Goal: Task Accomplishment & Management: Use online tool/utility

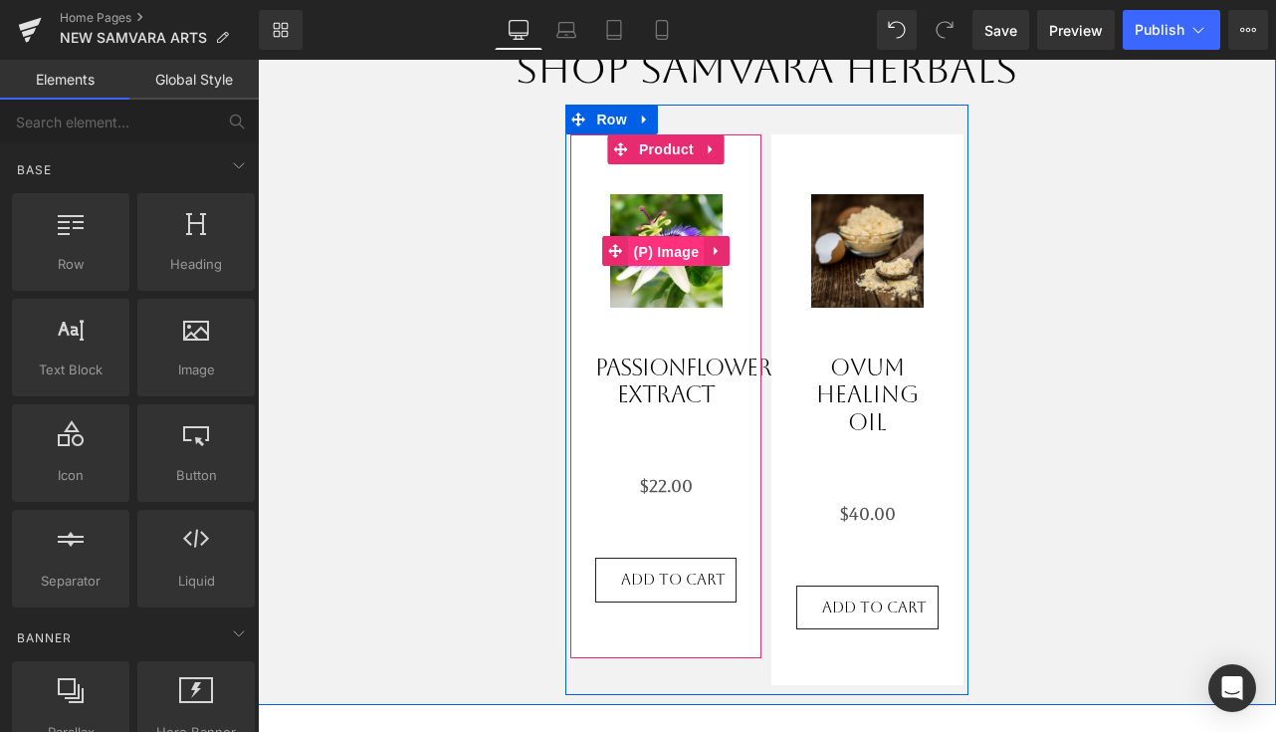
click at [665, 240] on span "(P) Image" at bounding box center [667, 252] width 76 height 30
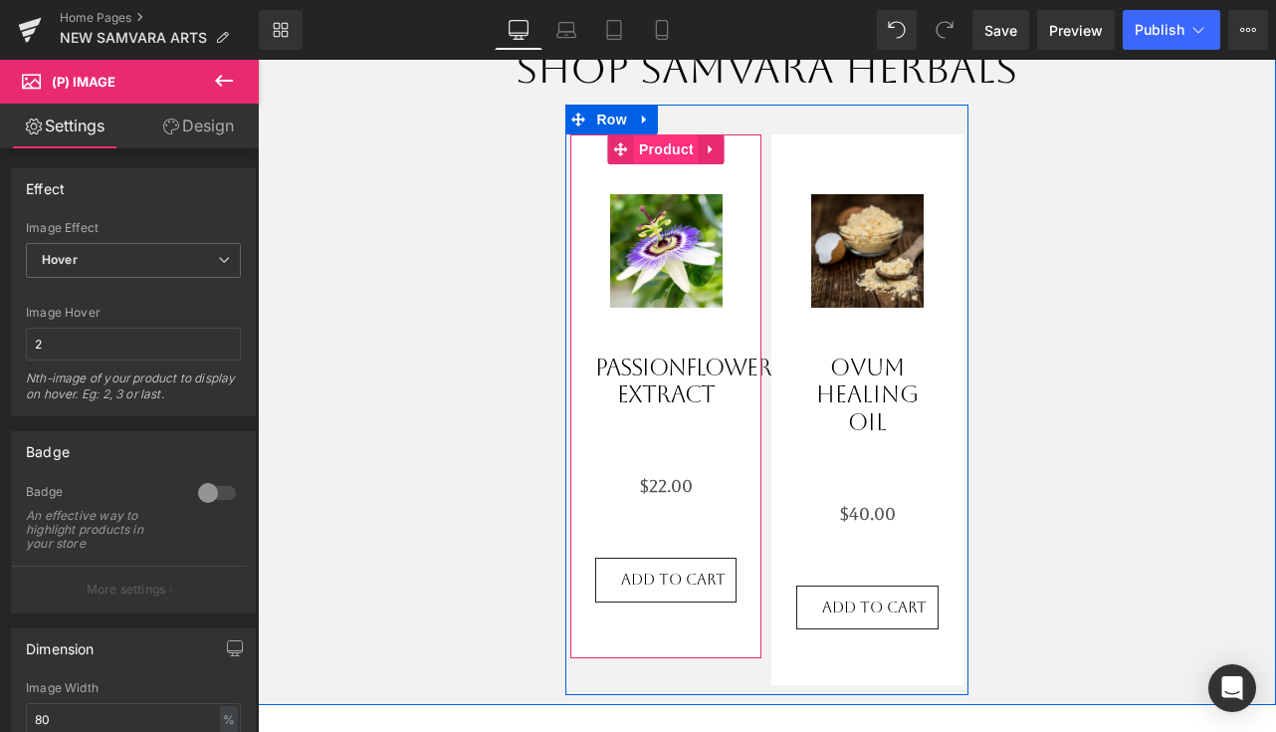
click at [667, 158] on span "Product" at bounding box center [666, 149] width 65 height 30
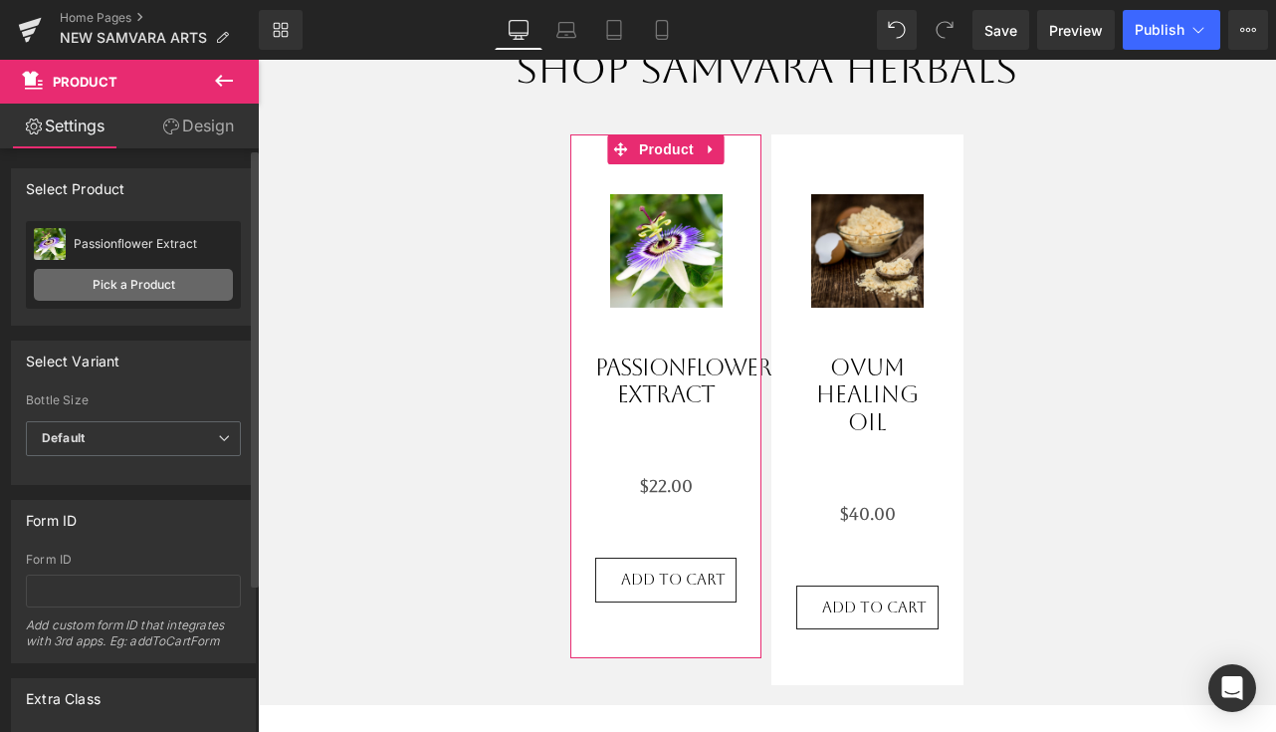
click at [73, 281] on link "Pick a Product" at bounding box center [133, 285] width 199 height 32
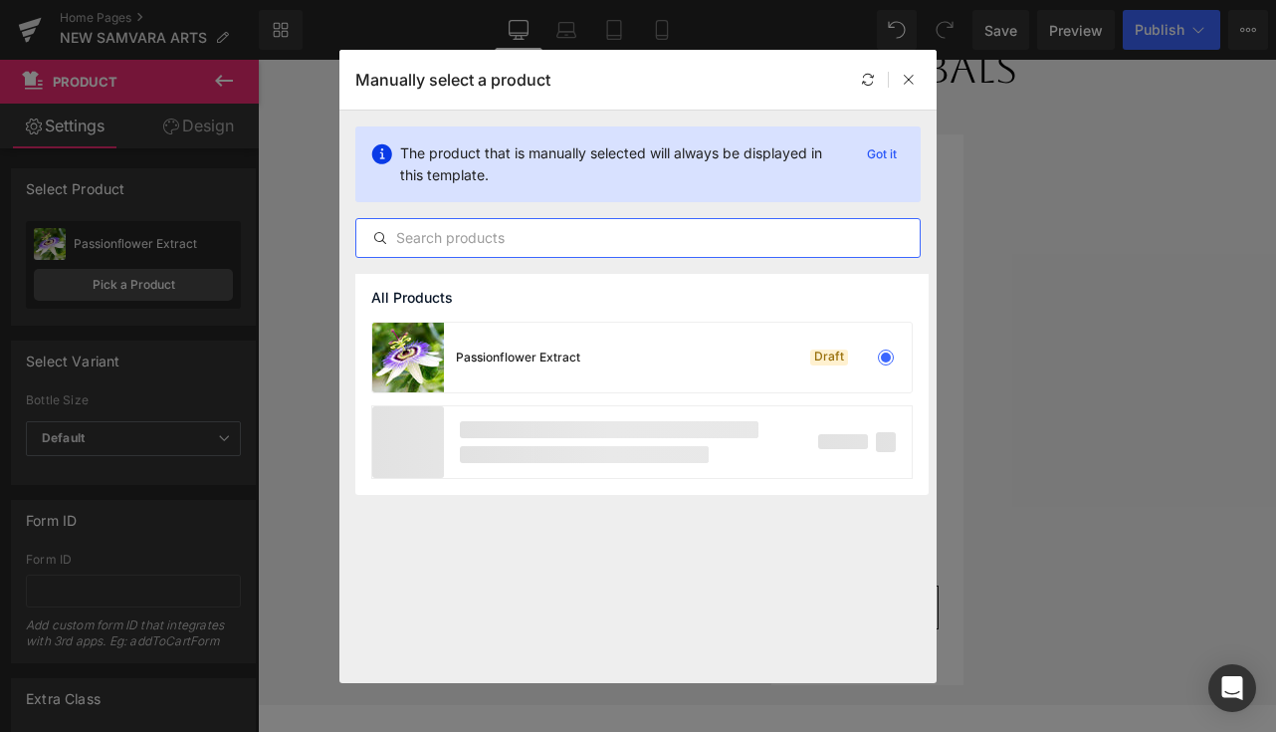
click at [591, 237] on input "text" at bounding box center [637, 238] width 563 height 24
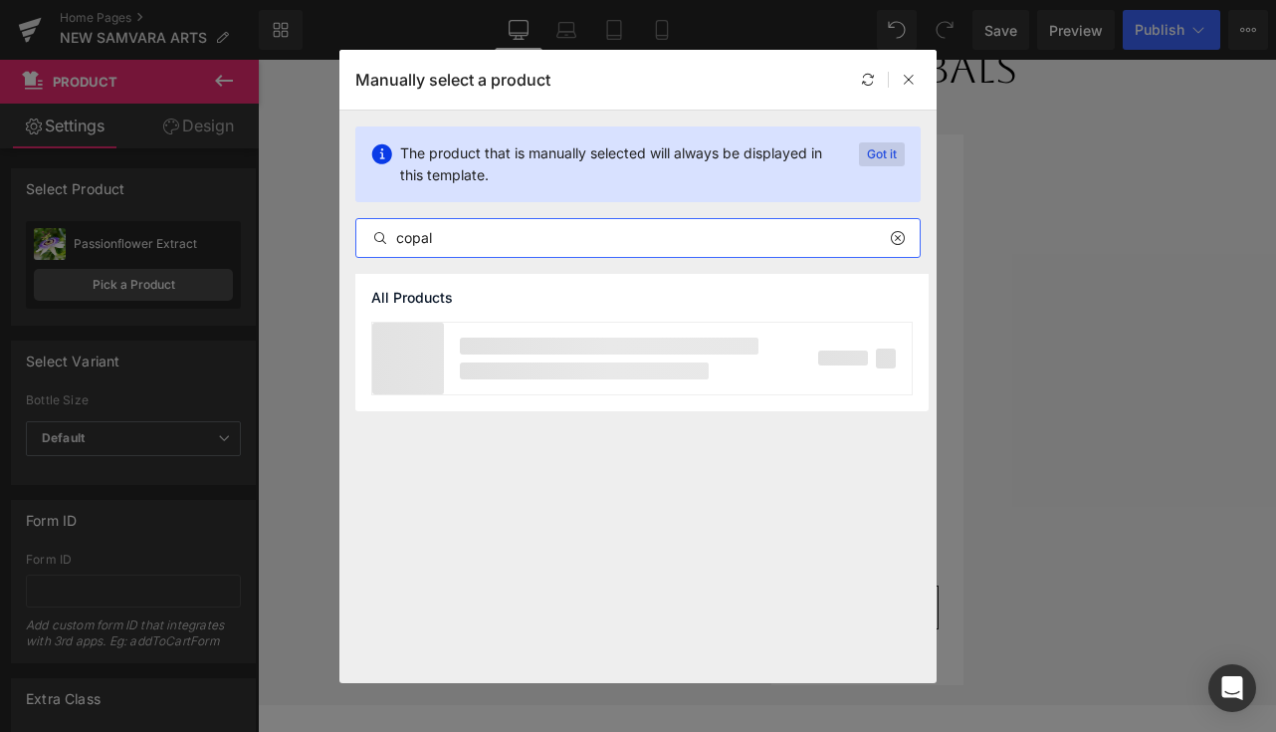
type input "copal"
click at [901, 154] on p "Got it" at bounding box center [882, 154] width 46 height 24
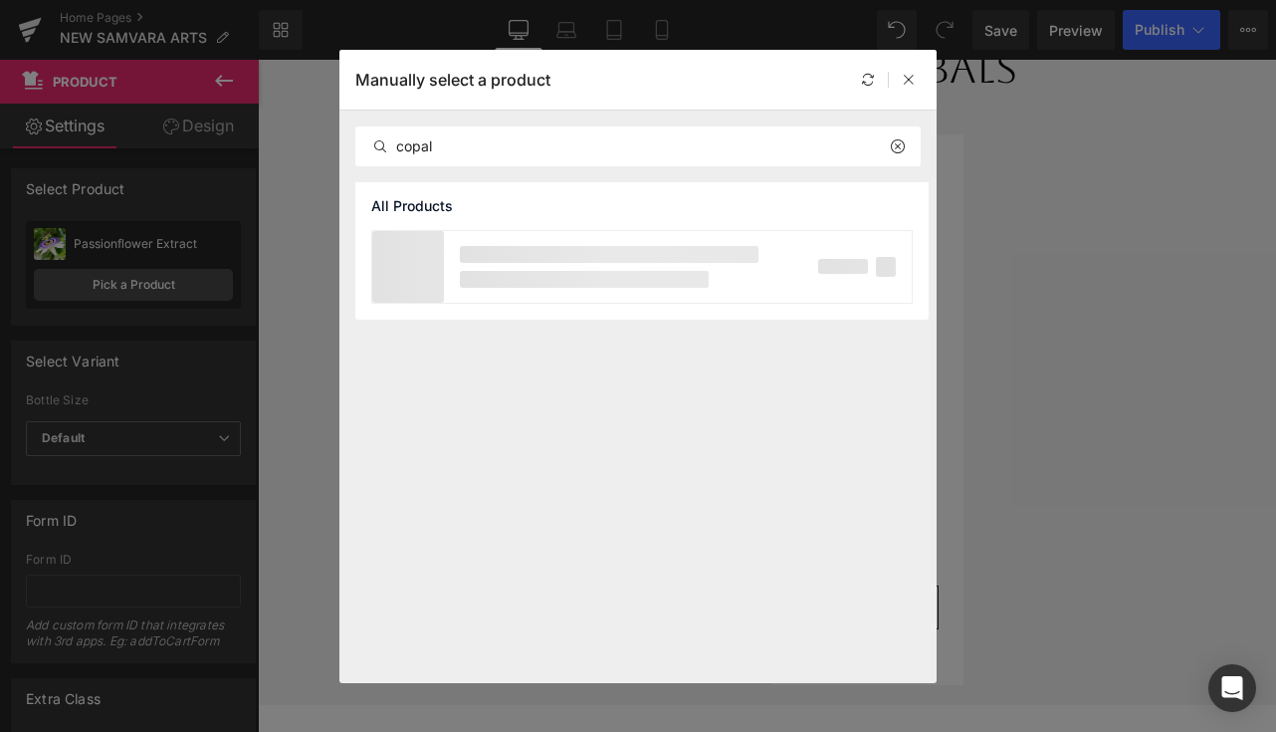
click at [462, 260] on p at bounding box center [609, 254] width 299 height 17
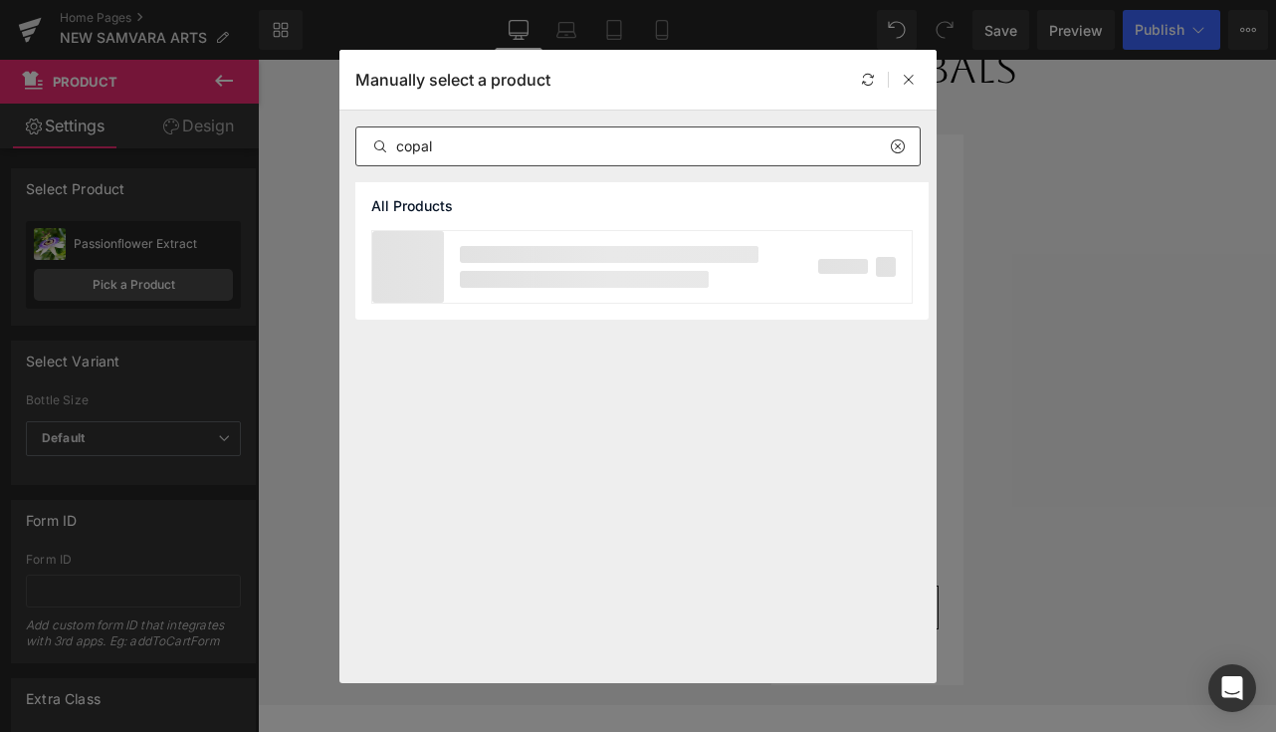
click at [902, 145] on icon at bounding box center [897, 146] width 14 height 16
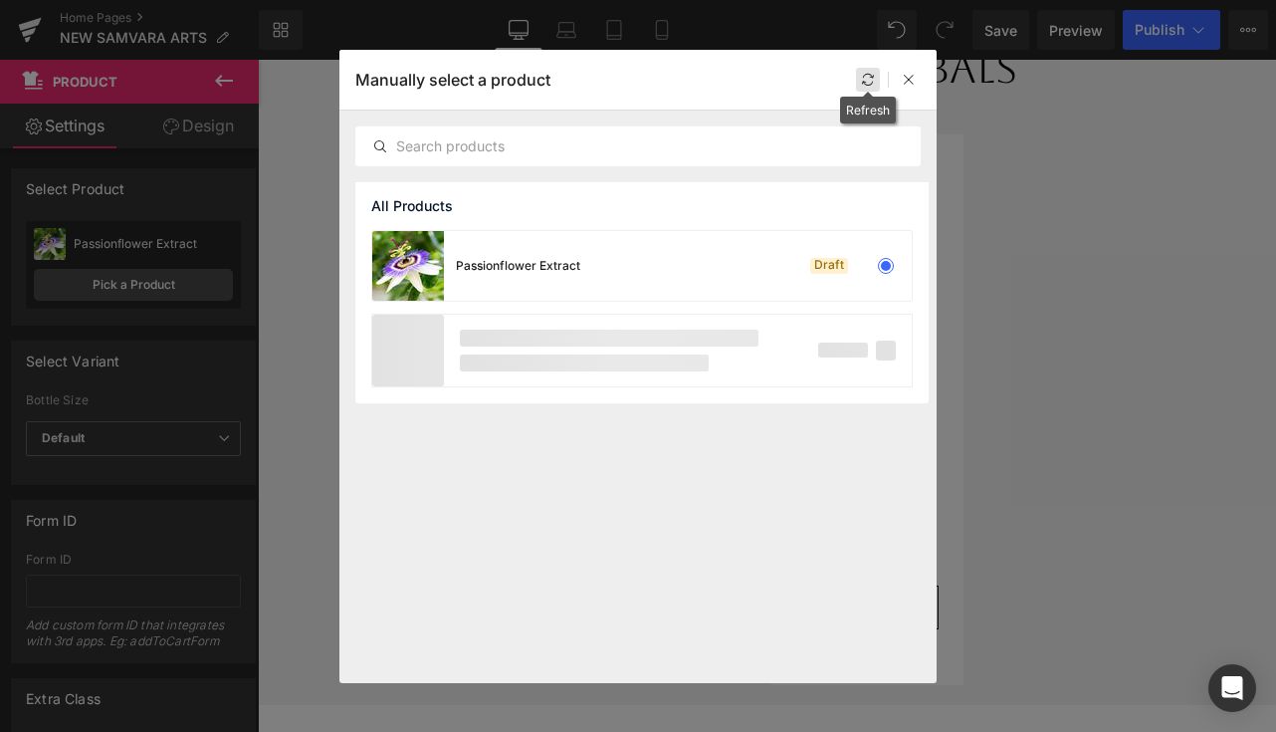
click at [868, 80] on icon at bounding box center [868, 80] width 14 height 14
click at [914, 85] on icon at bounding box center [909, 80] width 14 height 14
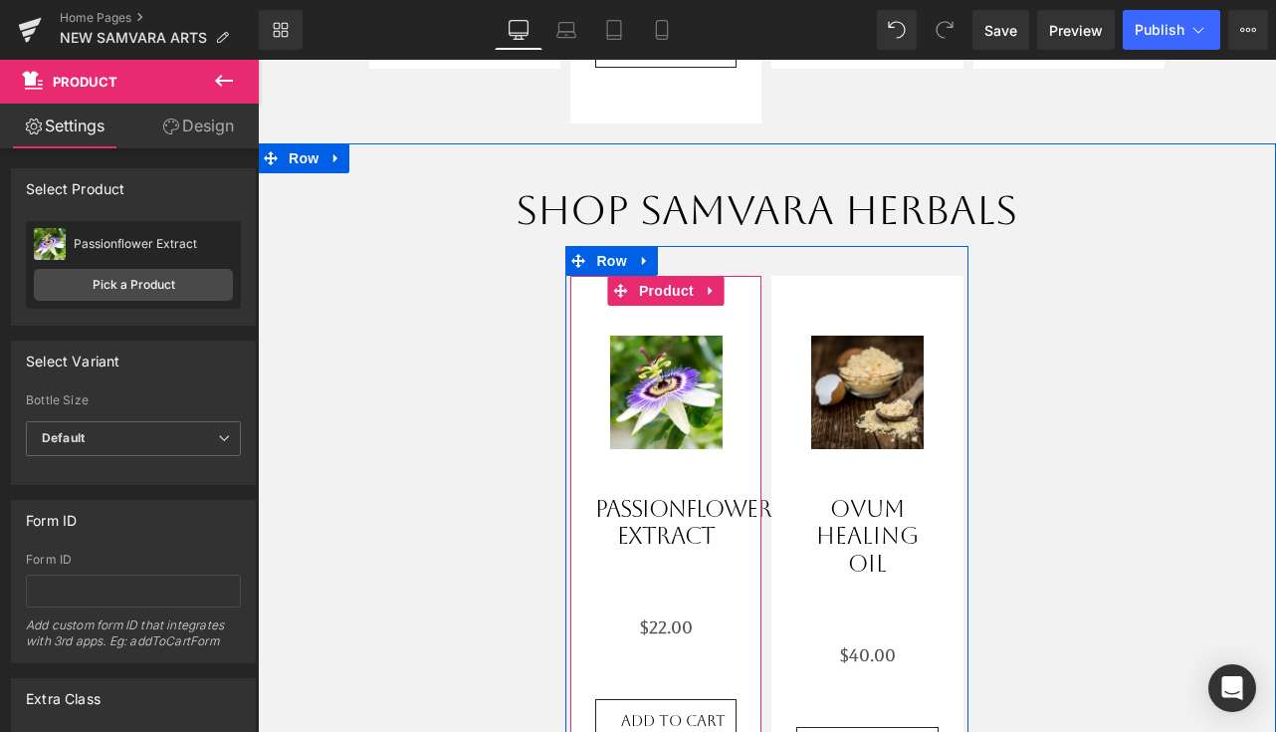
scroll to position [1732, 0]
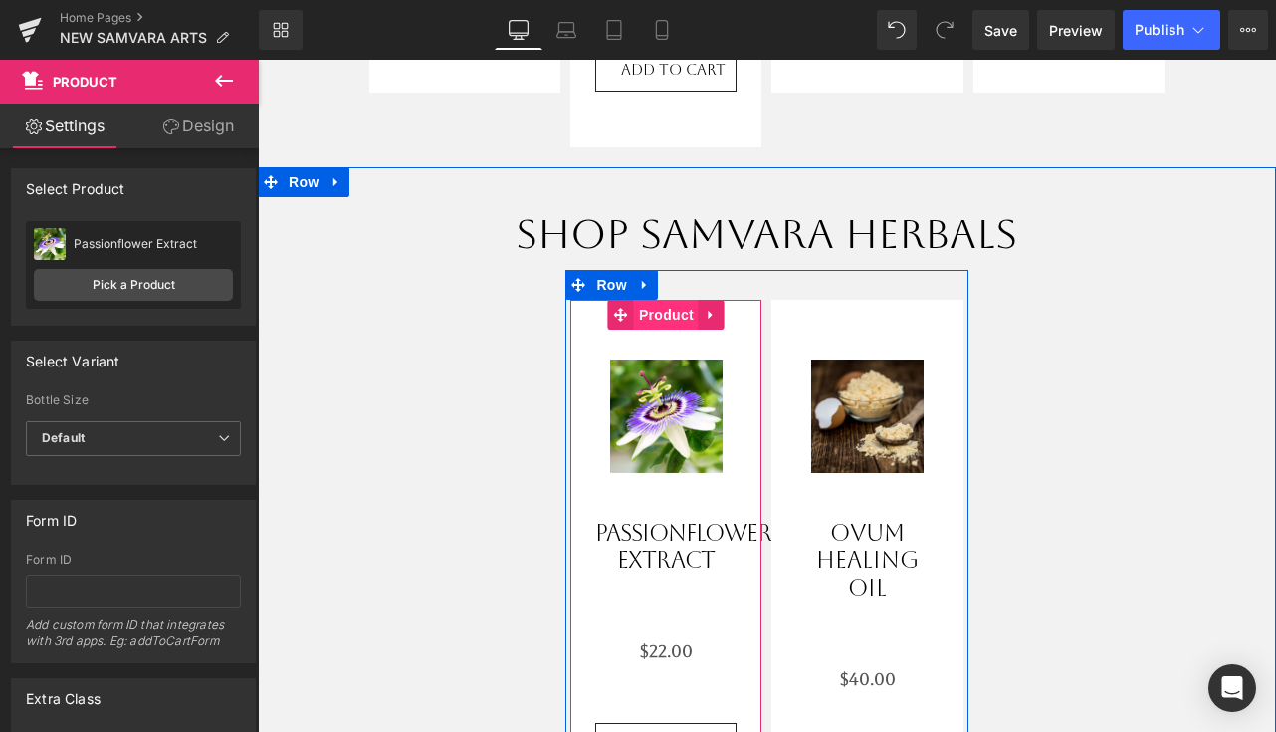
click at [657, 313] on span "Product" at bounding box center [666, 315] width 65 height 30
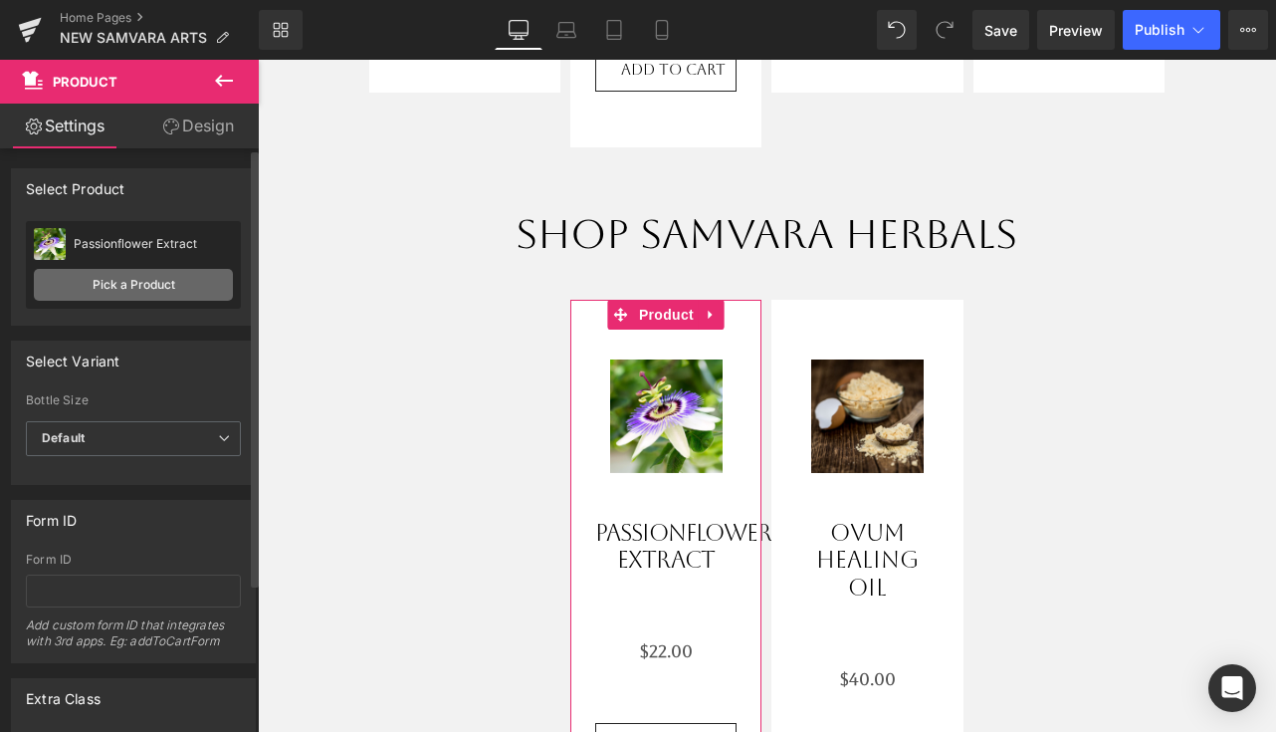
click at [119, 291] on link "Pick a Product" at bounding box center [133, 285] width 199 height 32
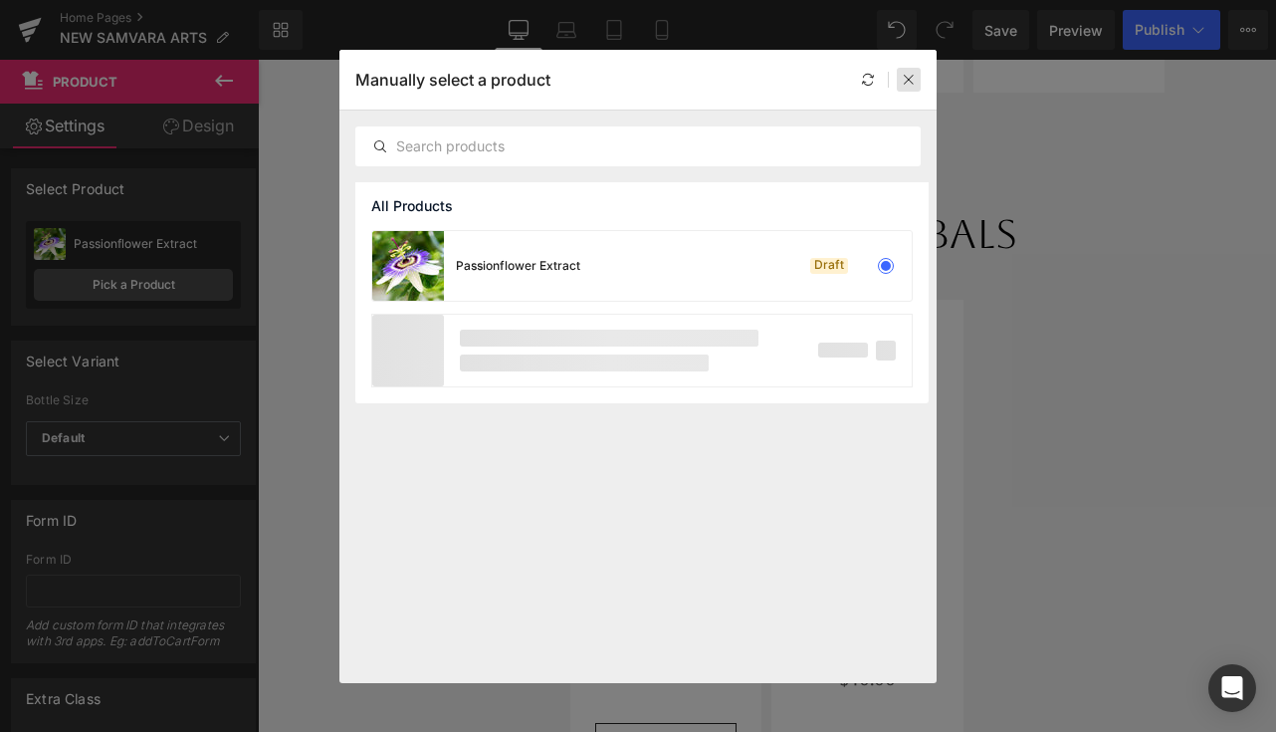
click at [910, 78] on icon at bounding box center [909, 80] width 14 height 14
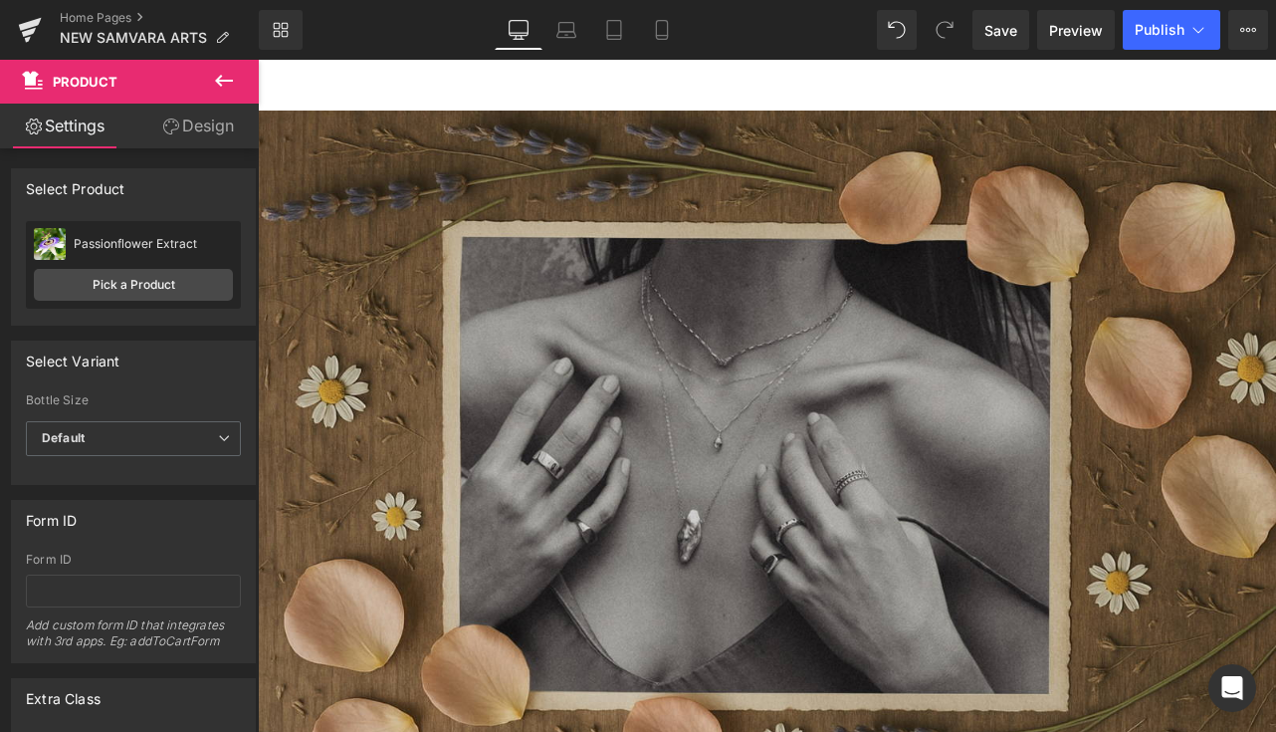
scroll to position [0, 0]
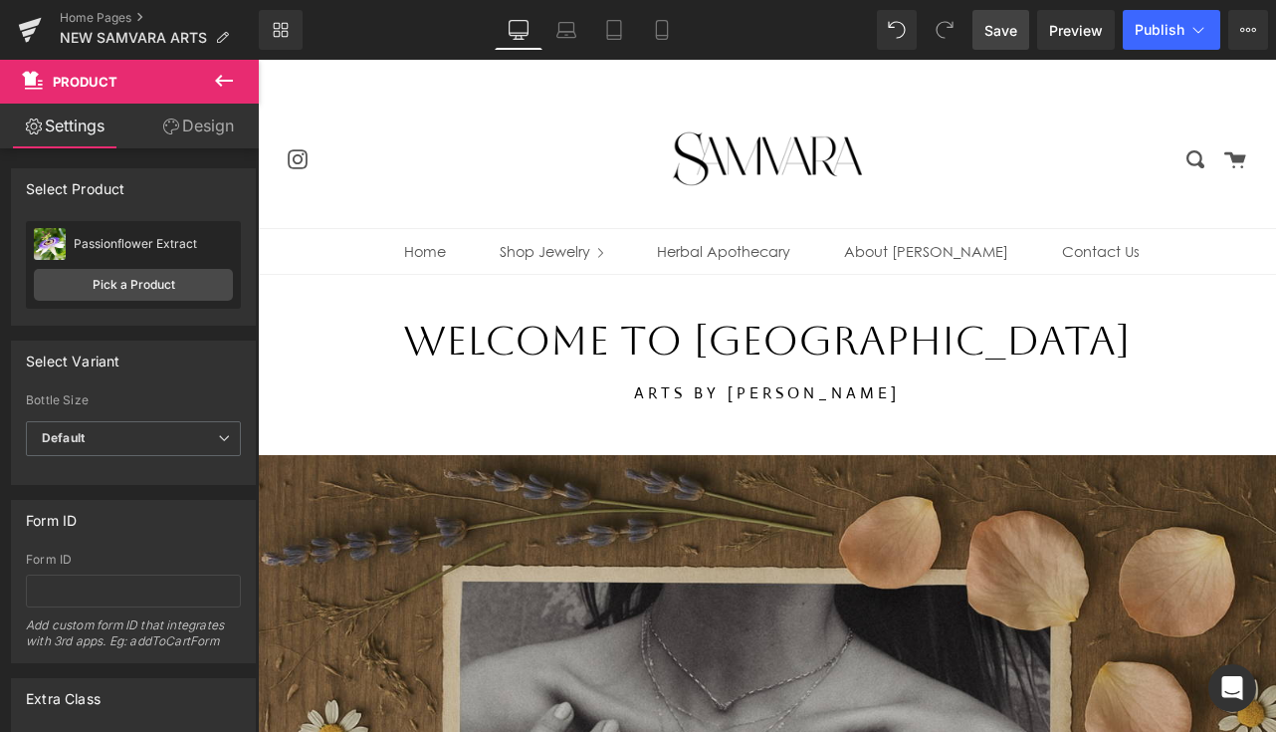
click at [1011, 27] on span "Save" at bounding box center [1000, 30] width 33 height 21
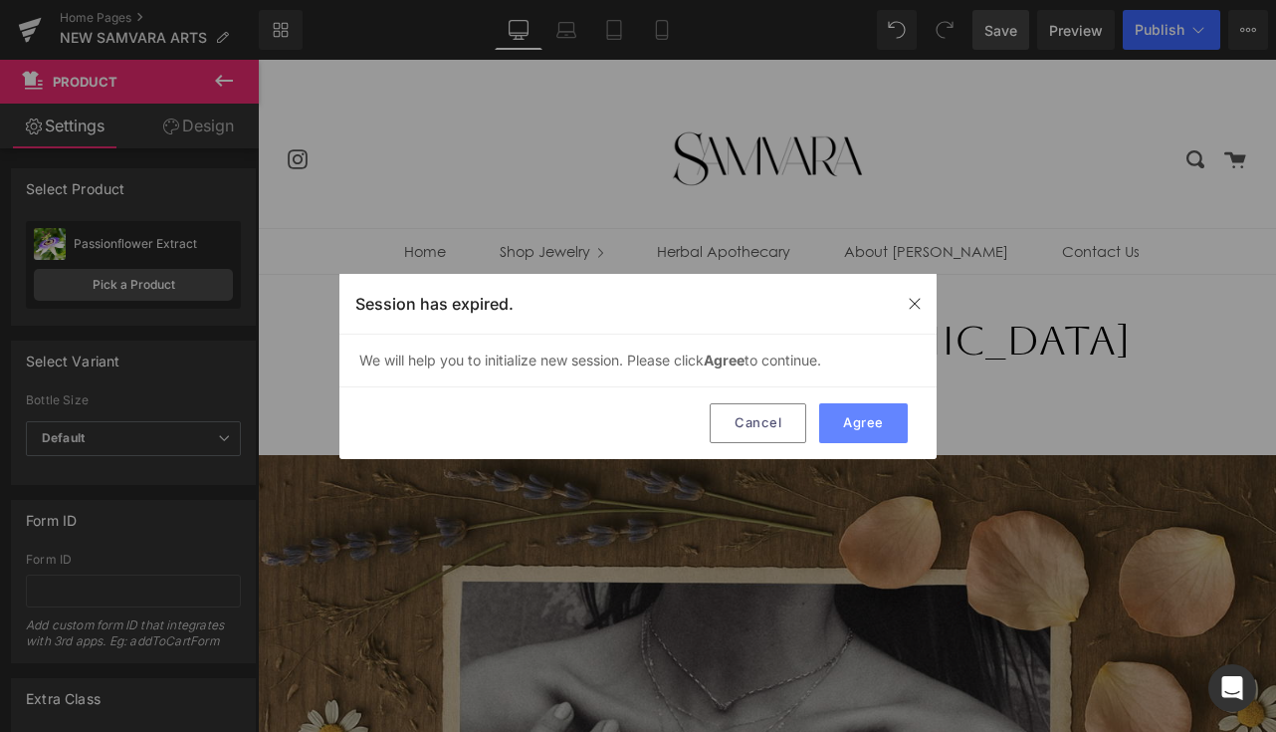
click at [859, 427] on button "Agree" at bounding box center [863, 423] width 89 height 40
